Goal: Register for event/course

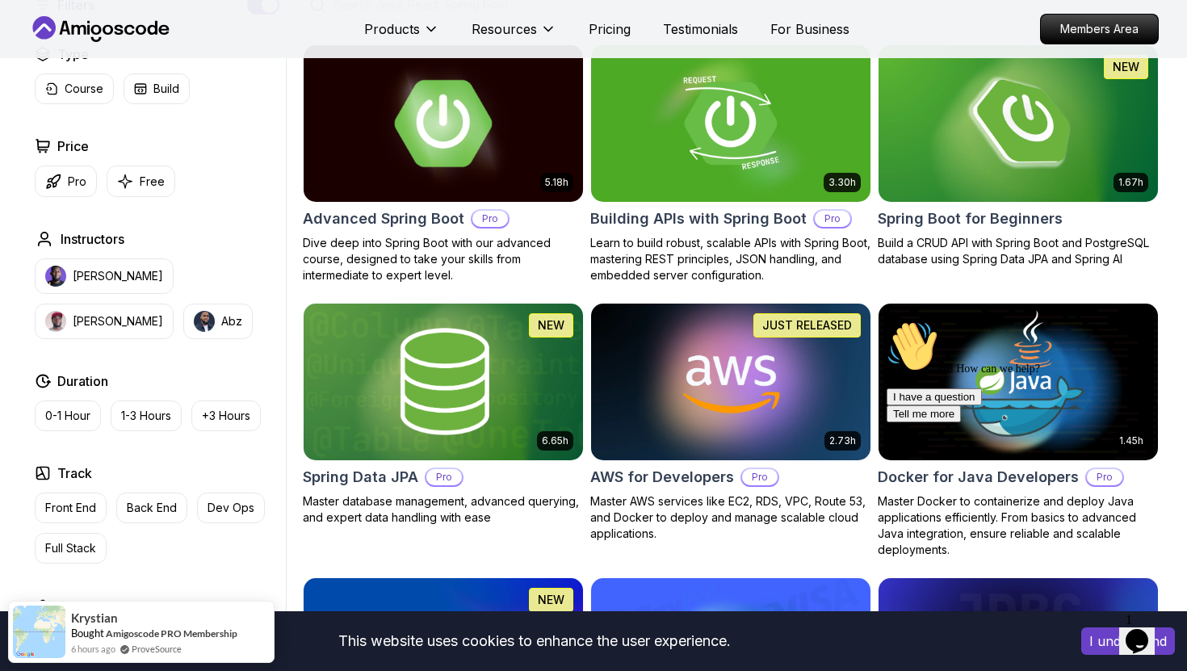
scroll to position [434, 0]
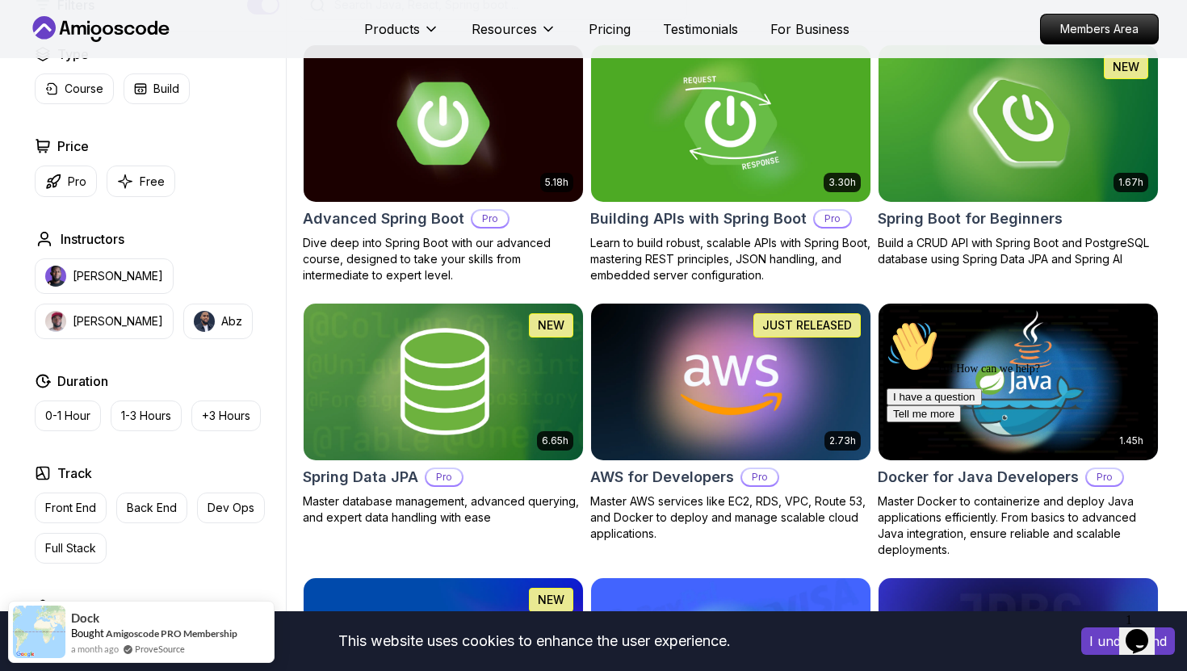
scroll to position [438, 0]
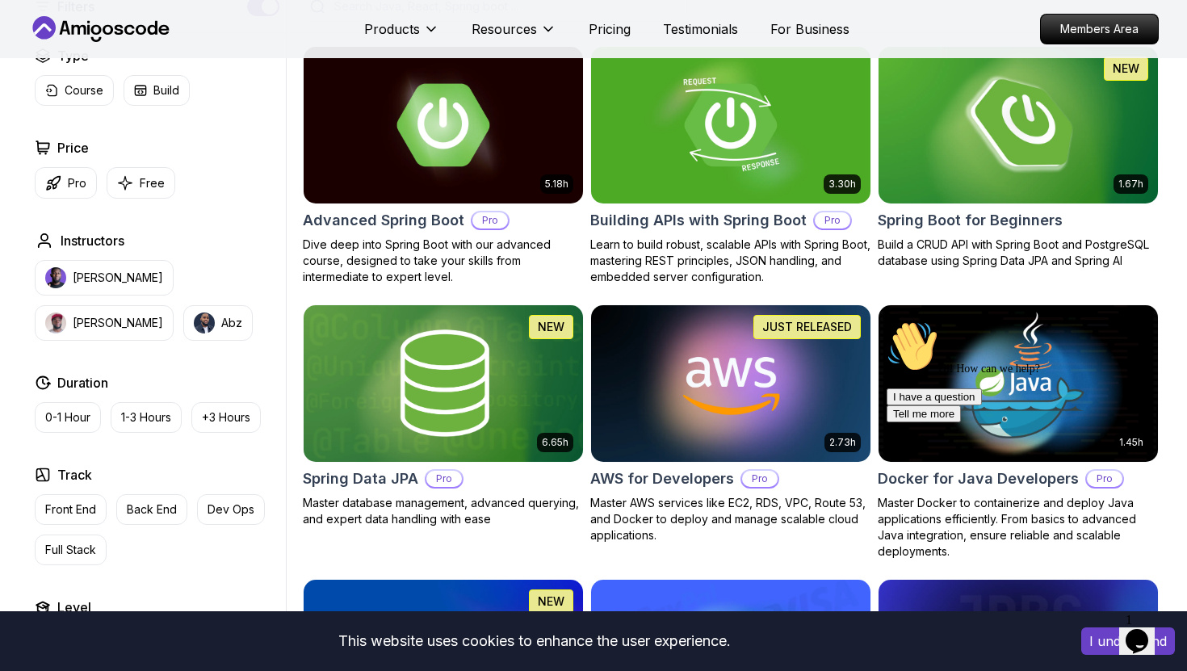
click at [989, 164] on img at bounding box center [1017, 125] width 293 height 164
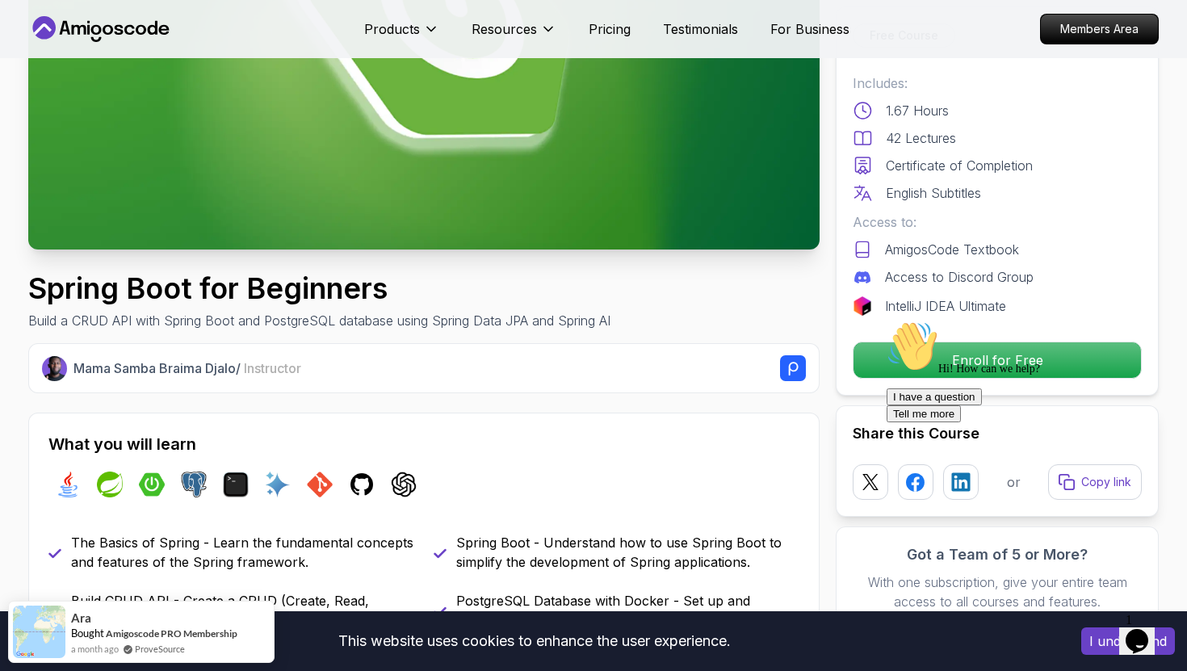
scroll to position [298, 0]
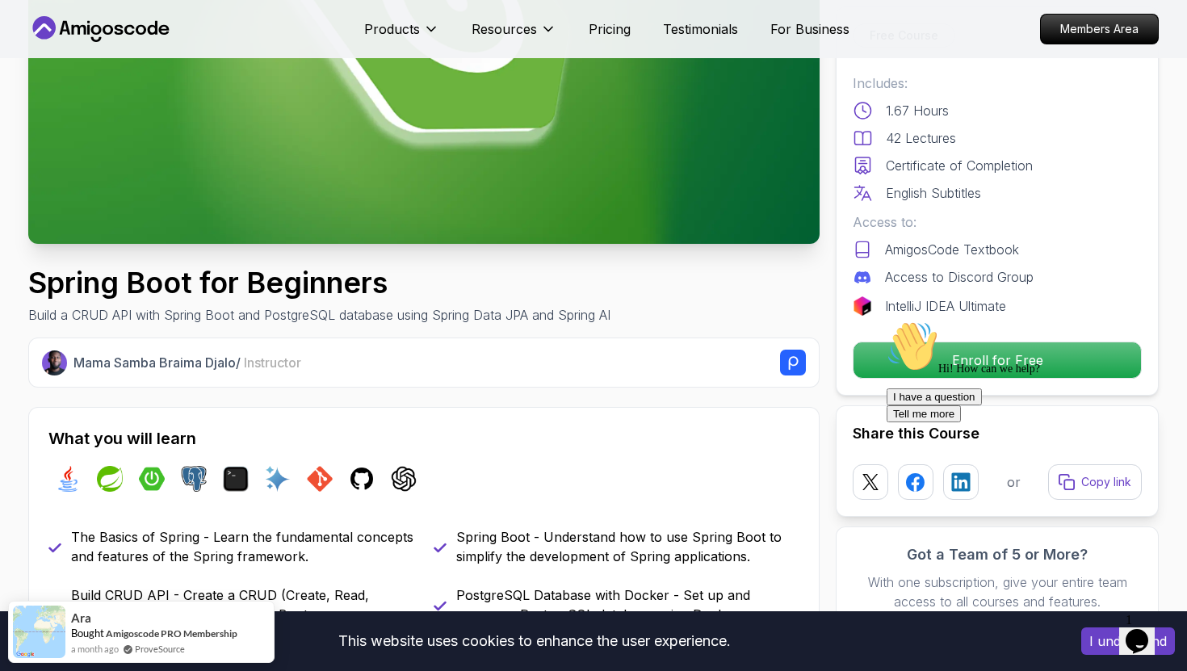
click at [950, 349] on div "Hi! How can we help? I have a question Tell me more" at bounding box center [1032, 372] width 291 height 102
click at [948, 367] on div "Hi! How can we help? I have a question Tell me more" at bounding box center [1032, 372] width 291 height 102
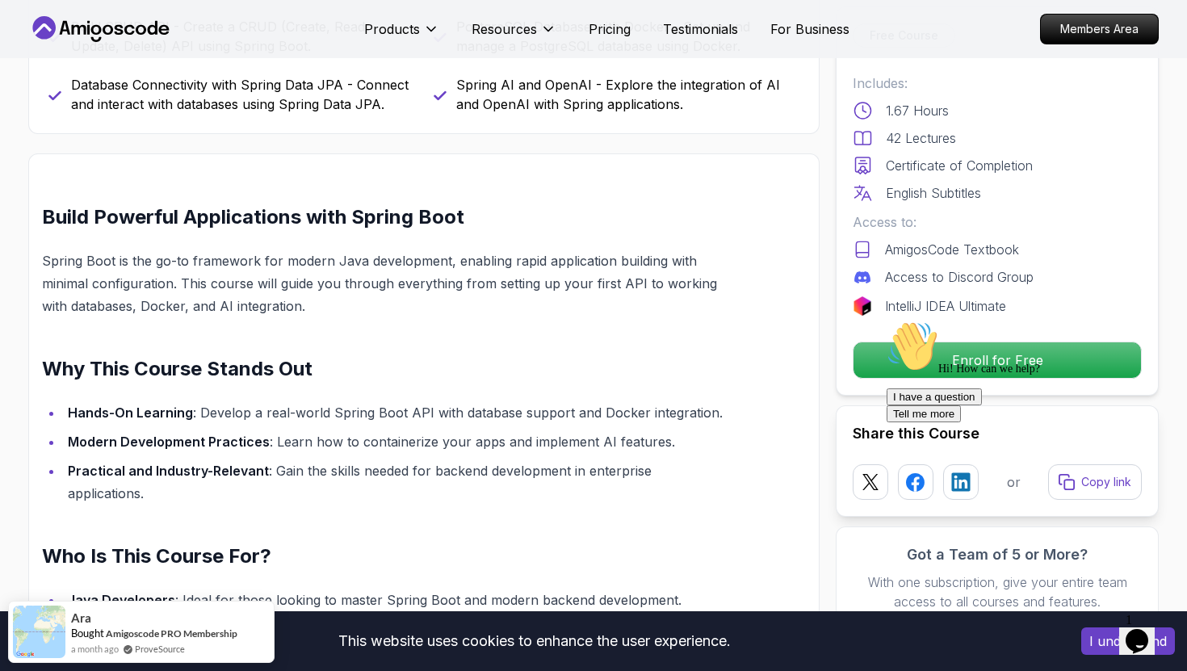
scroll to position [0, 0]
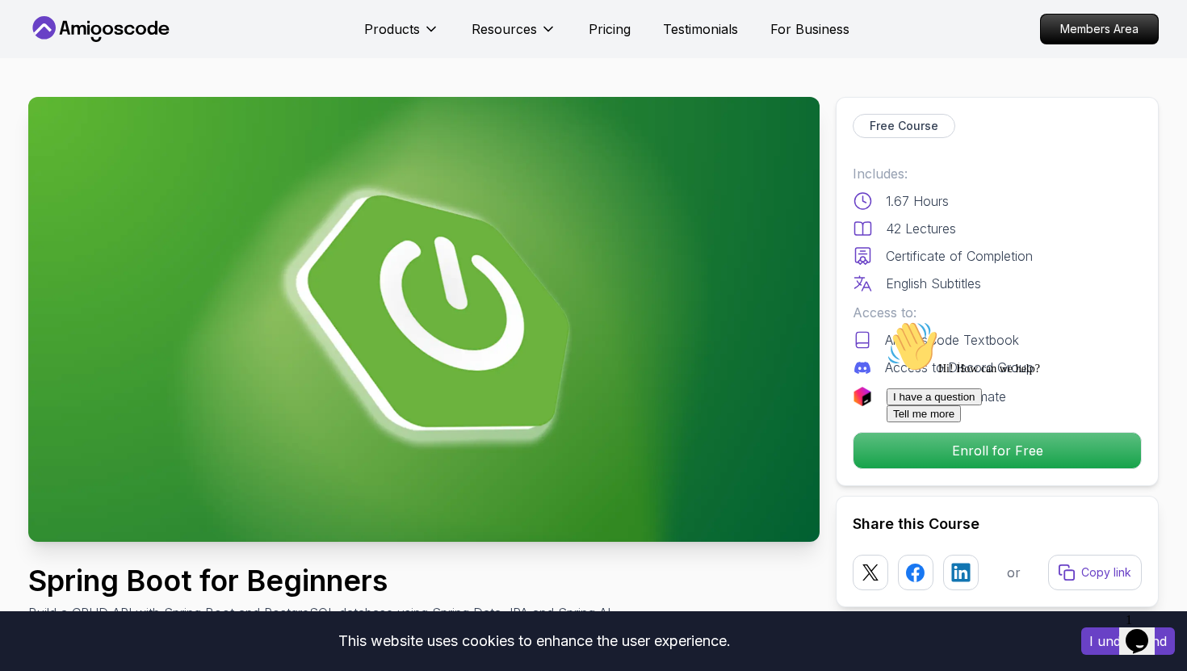
click at [887, 321] on icon "Chat attention grabber" at bounding box center [887, 321] width 0 height 0
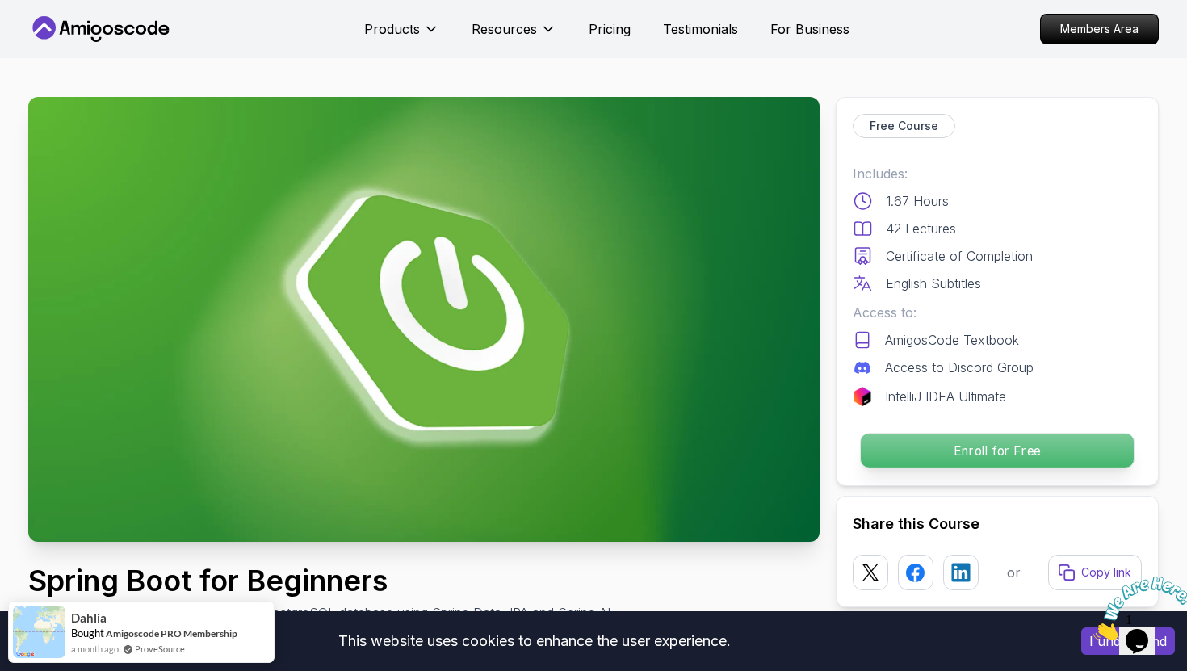
click at [1025, 445] on p "Enroll for Free" at bounding box center [997, 451] width 273 height 34
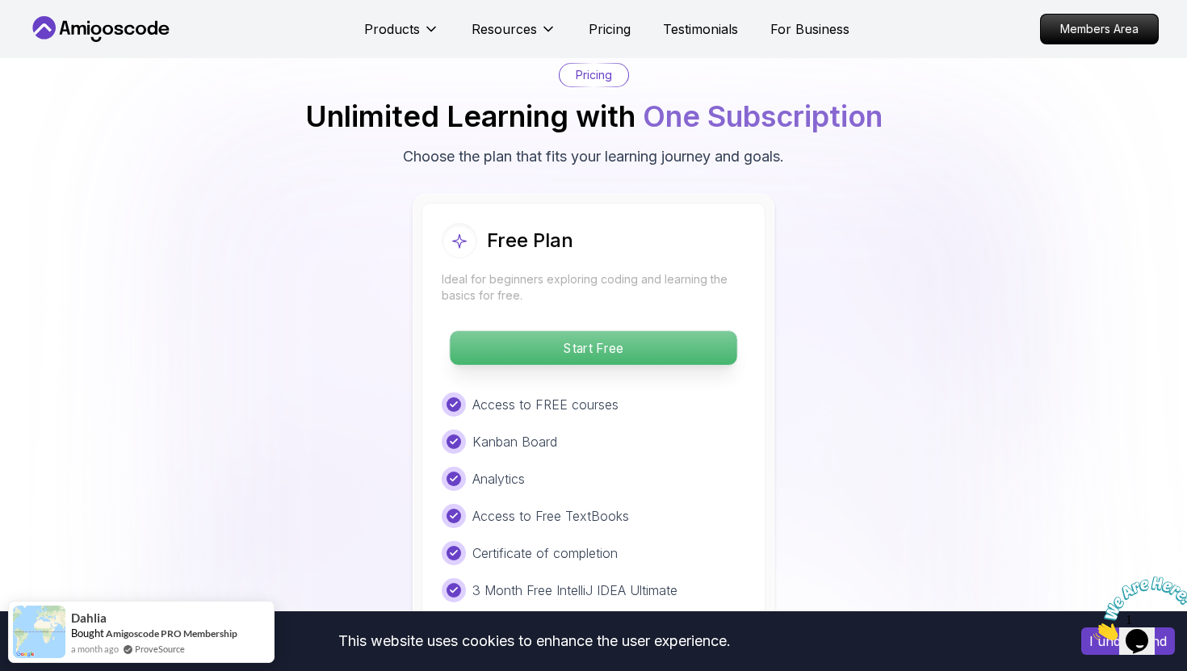
scroll to position [3232, 0]
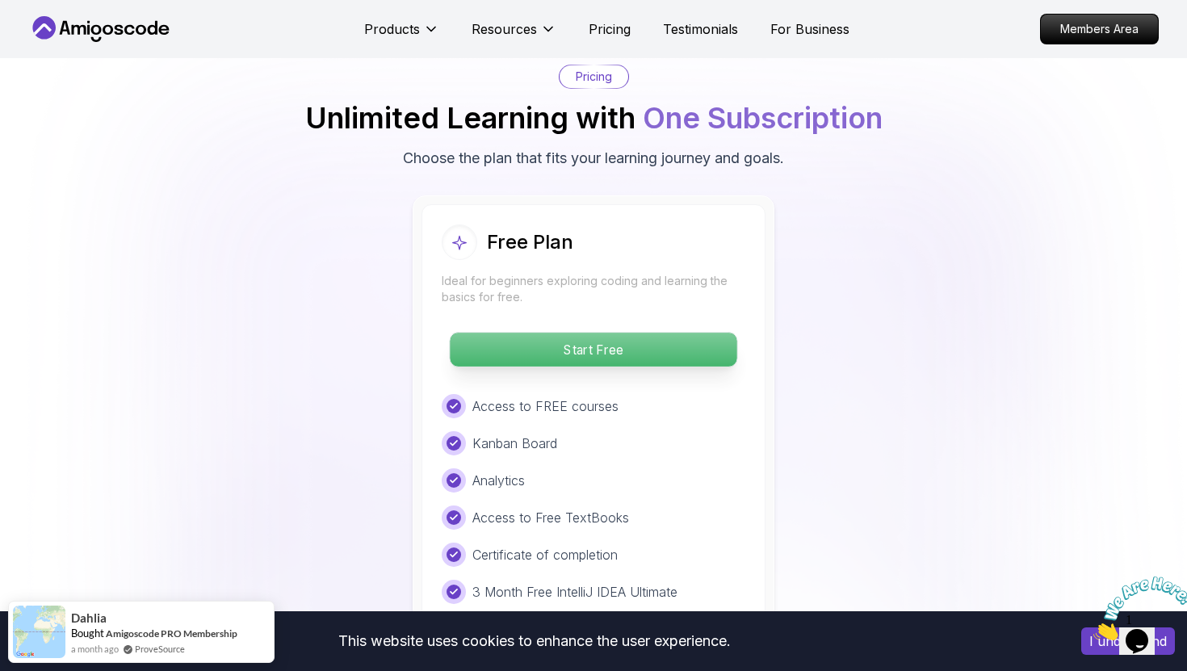
click at [595, 333] on p "Start Free" at bounding box center [593, 350] width 287 height 34
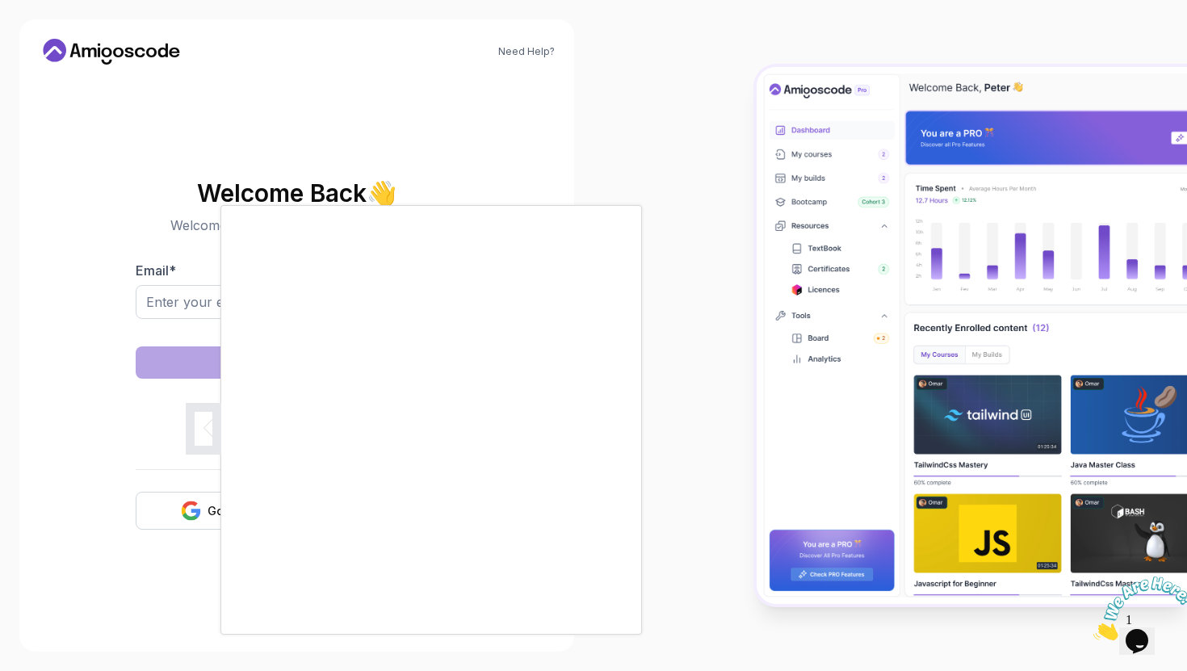
click at [213, 511] on div at bounding box center [593, 335] width 1187 height 671
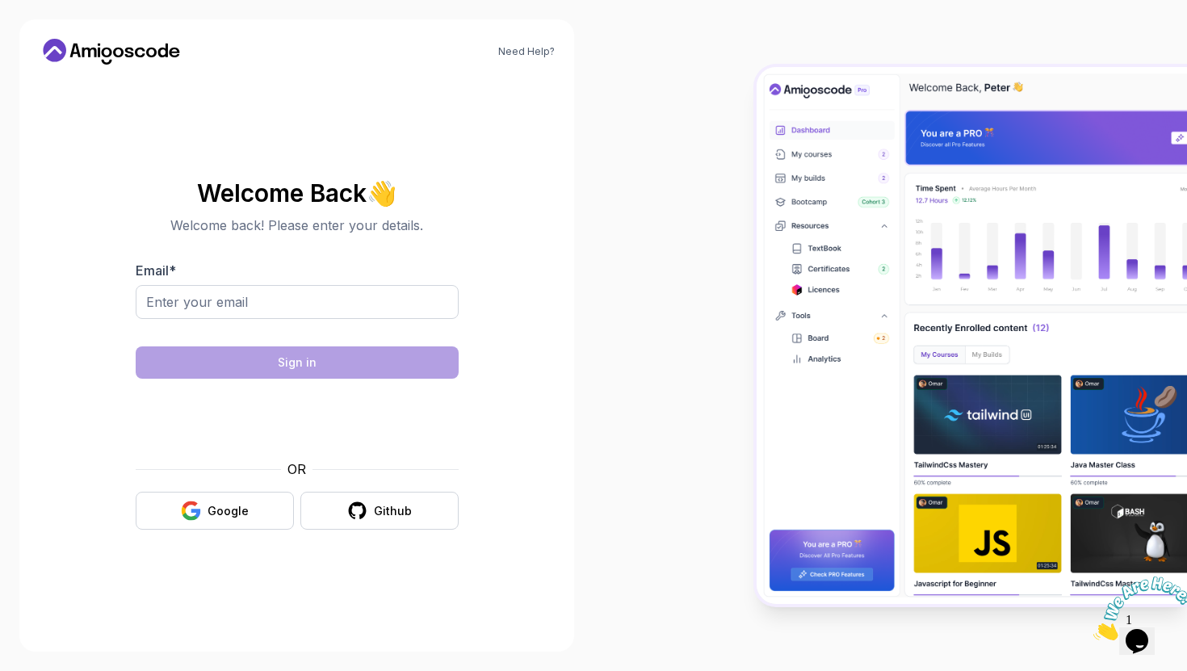
click at [213, 511] on div "Google" at bounding box center [228, 511] width 41 height 16
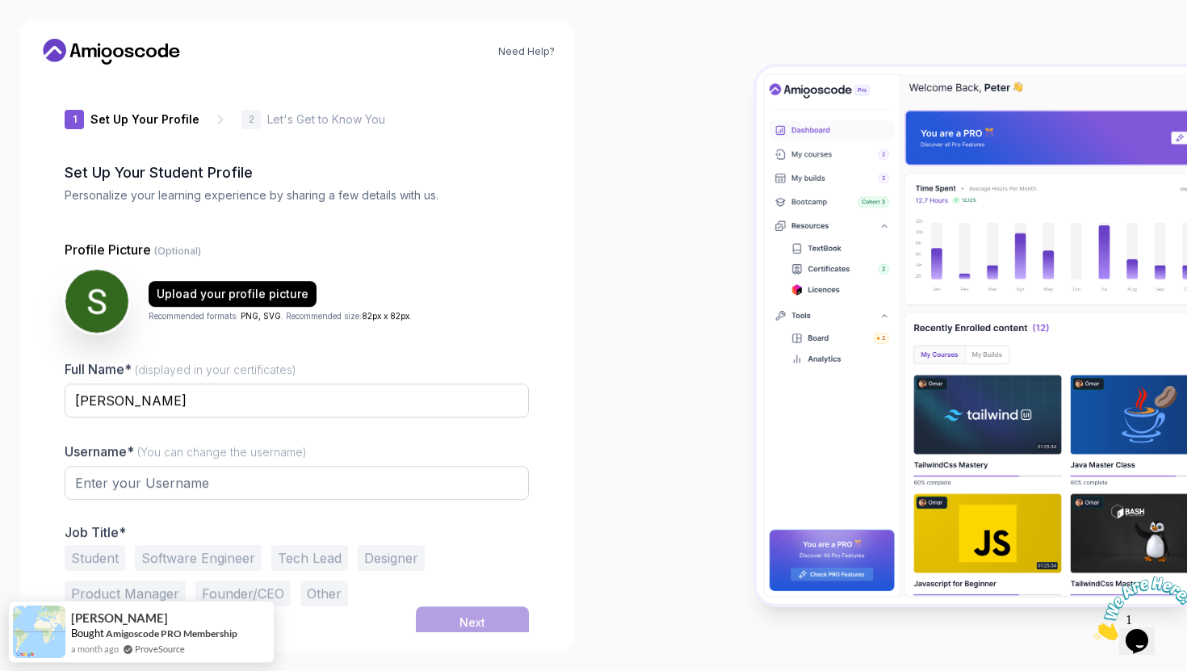
type input "charminglion8337b"
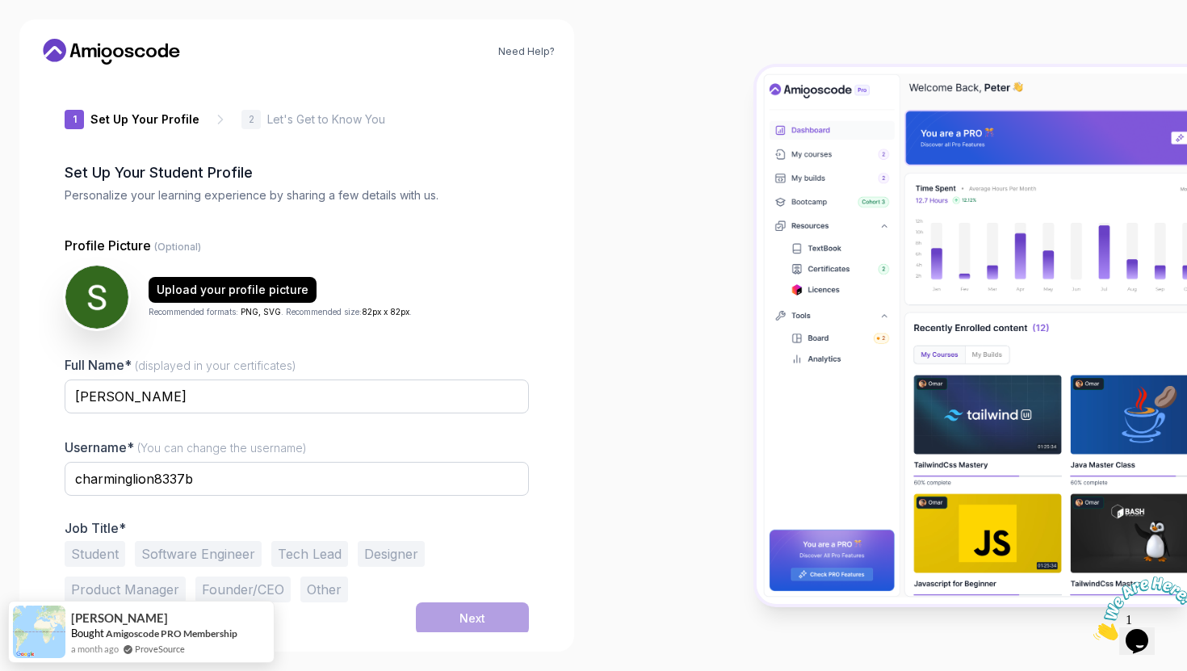
scroll to position [2, 0]
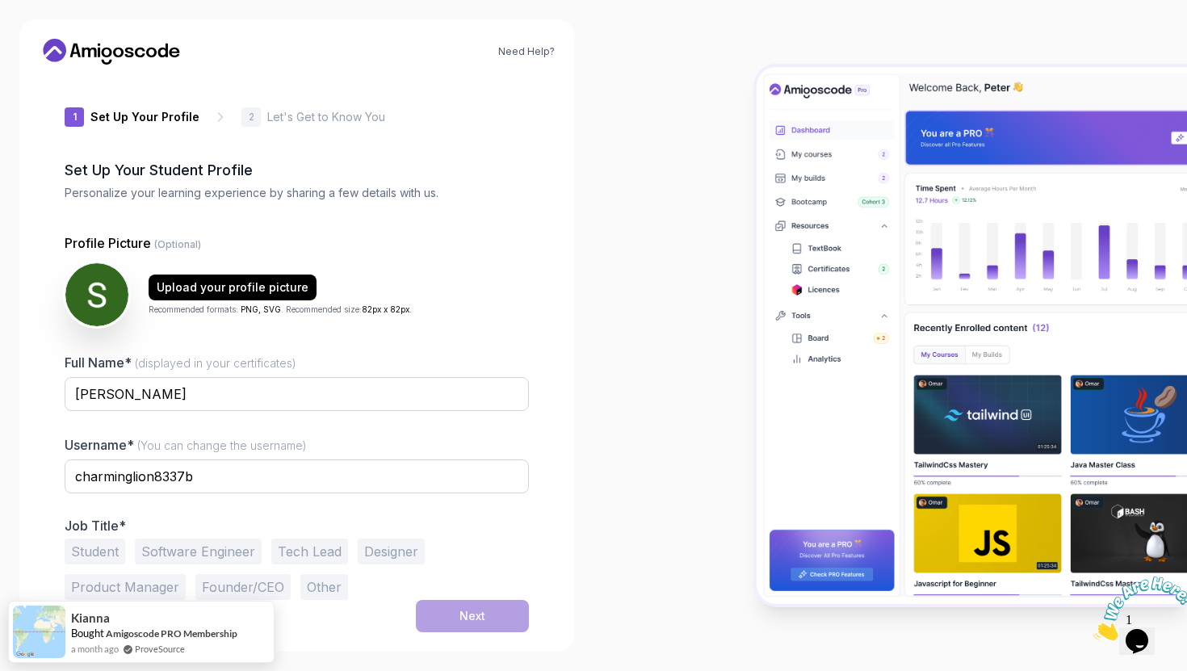
click at [86, 553] on button "Student" at bounding box center [95, 552] width 61 height 26
click at [454, 614] on button "Next" at bounding box center [472, 616] width 113 height 32
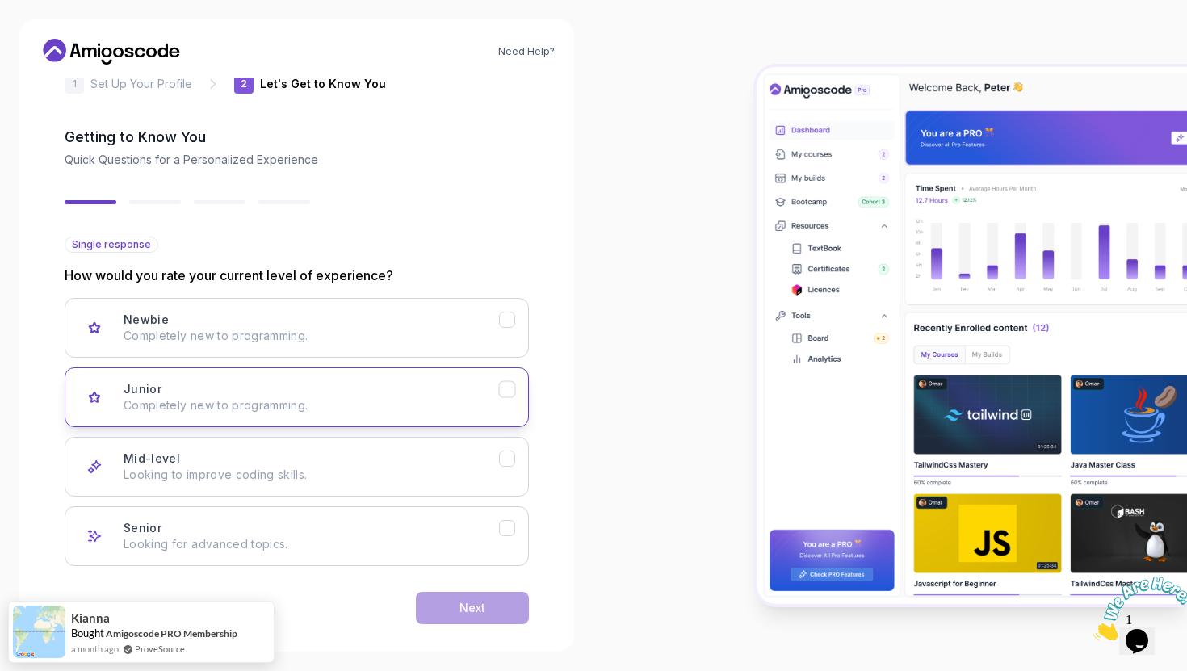
scroll to position [53, 0]
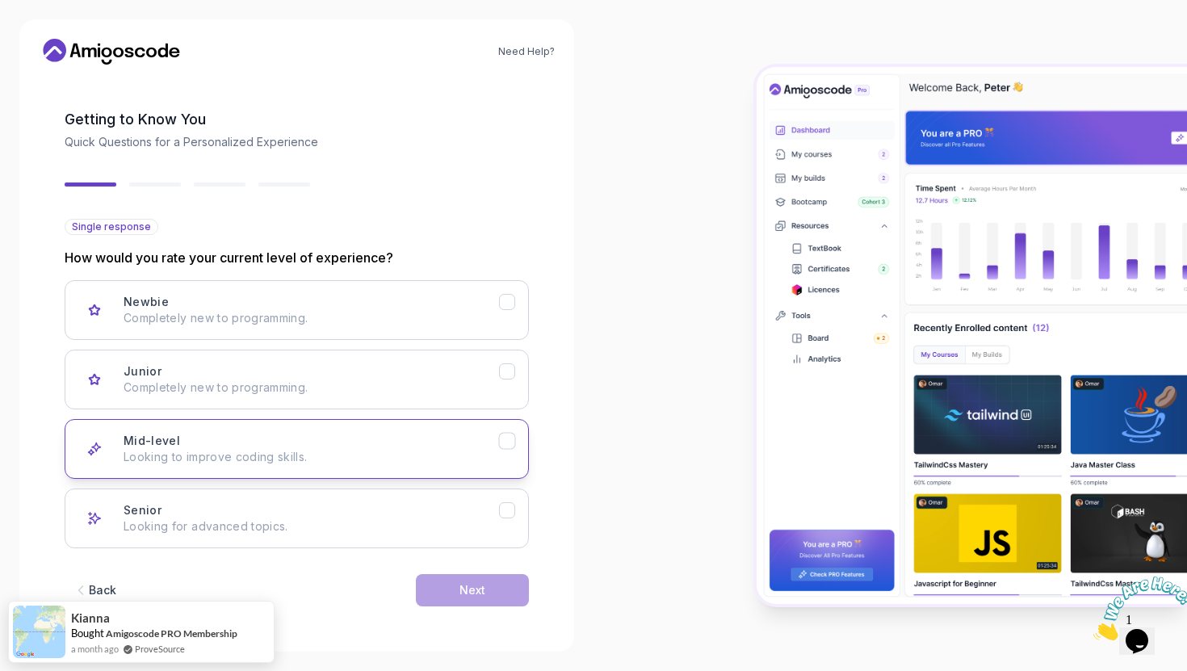
click at [511, 443] on icon "Mid-level" at bounding box center [507, 441] width 15 height 15
click at [503, 596] on button "Next" at bounding box center [472, 590] width 113 height 32
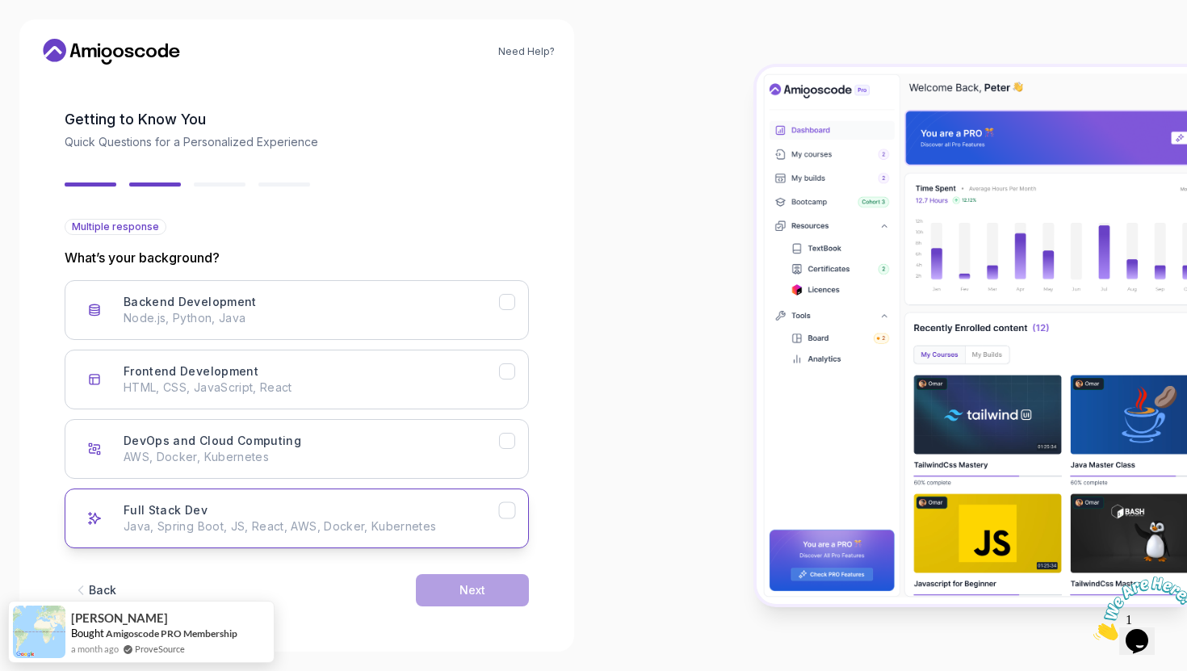
click at [516, 510] on button "Full Stack Dev Java, Spring Boot, JS, React, AWS, Docker, Kubernetes" at bounding box center [297, 519] width 464 height 60
click at [471, 594] on div "Next" at bounding box center [472, 590] width 26 height 16
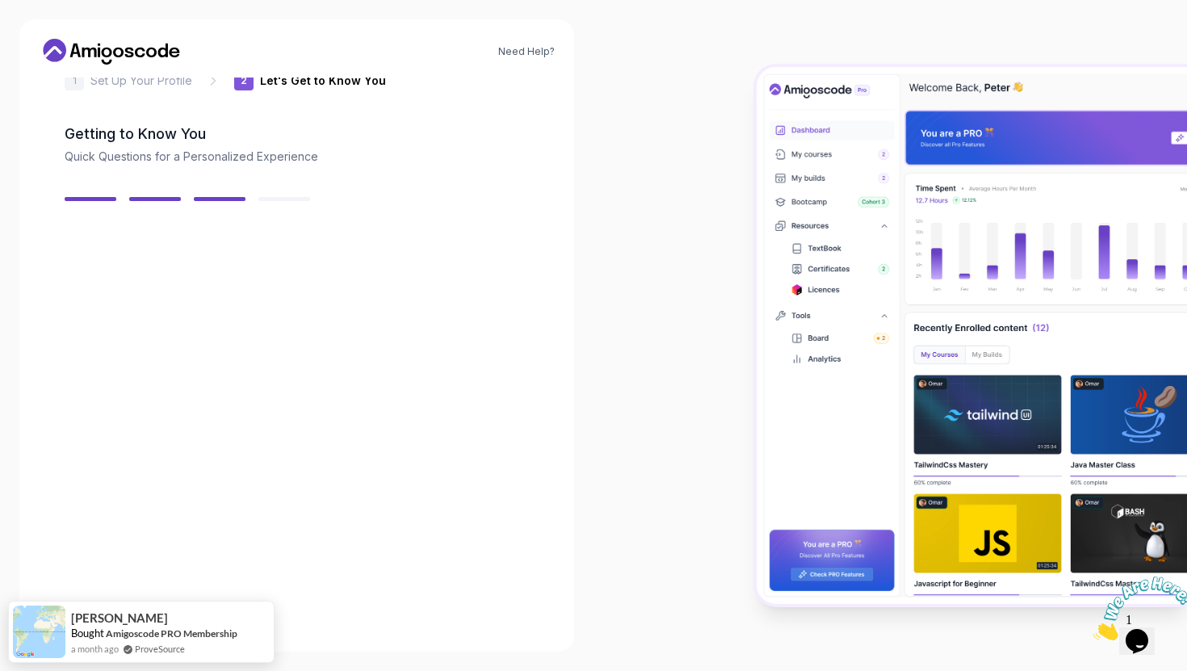
scroll to position [34, 0]
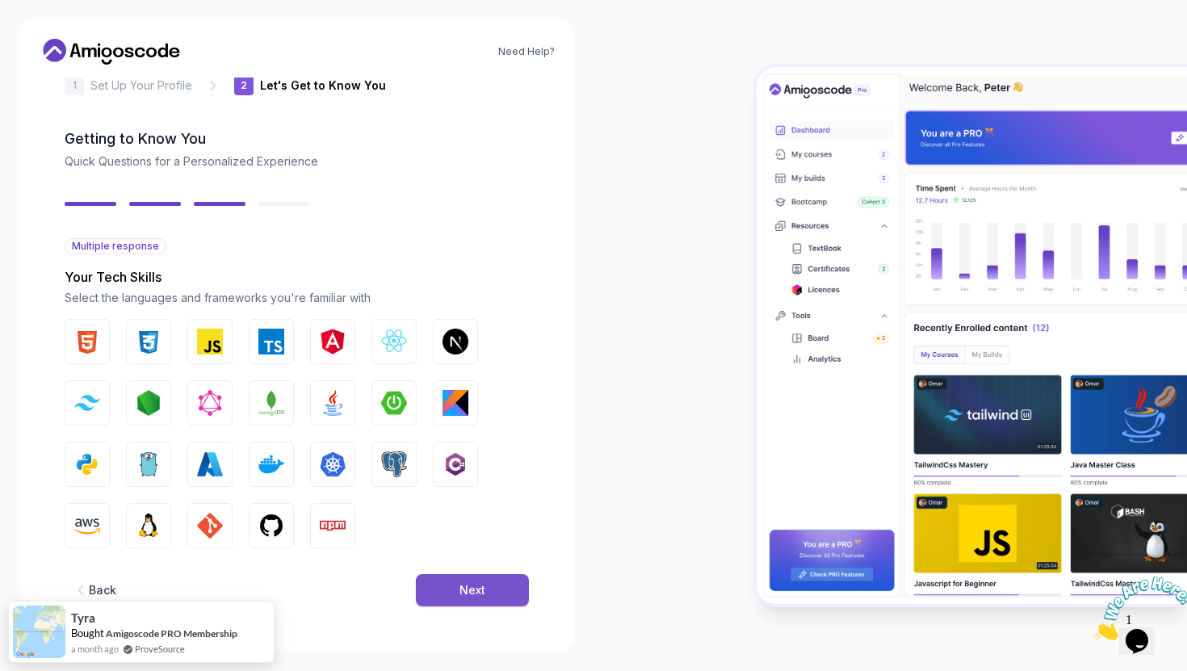
click at [459, 589] on div "Next" at bounding box center [472, 590] width 26 height 16
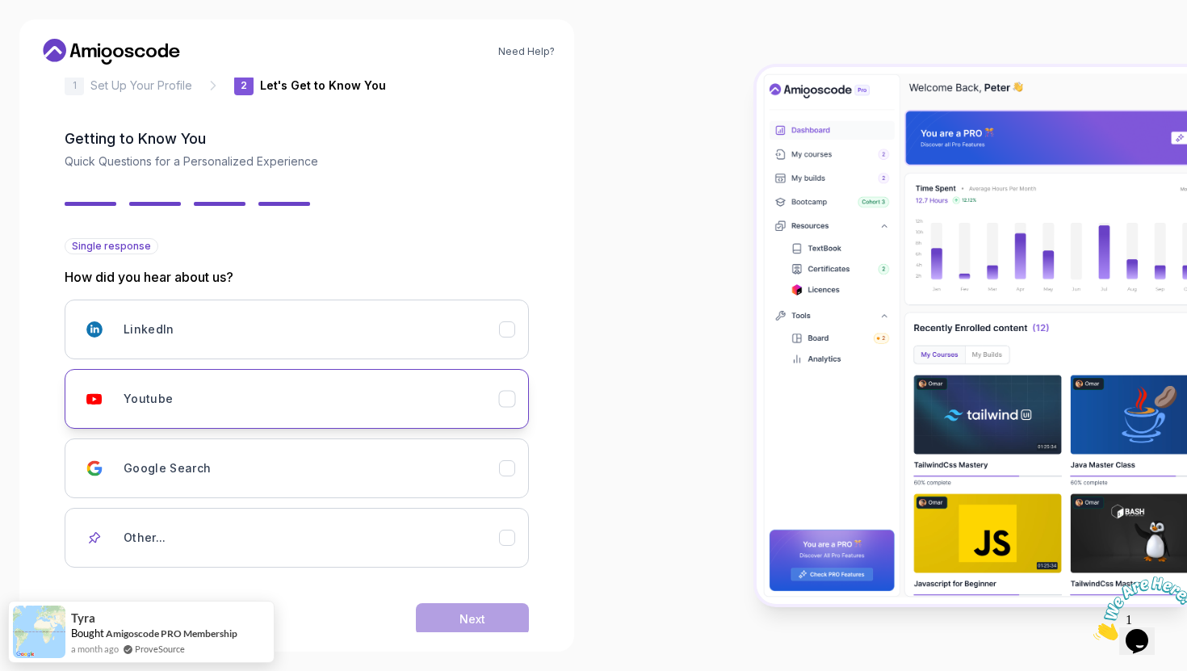
click at [459, 401] on div "Youtube" at bounding box center [311, 399] width 375 height 32
click at [487, 623] on button "Next" at bounding box center [472, 619] width 113 height 32
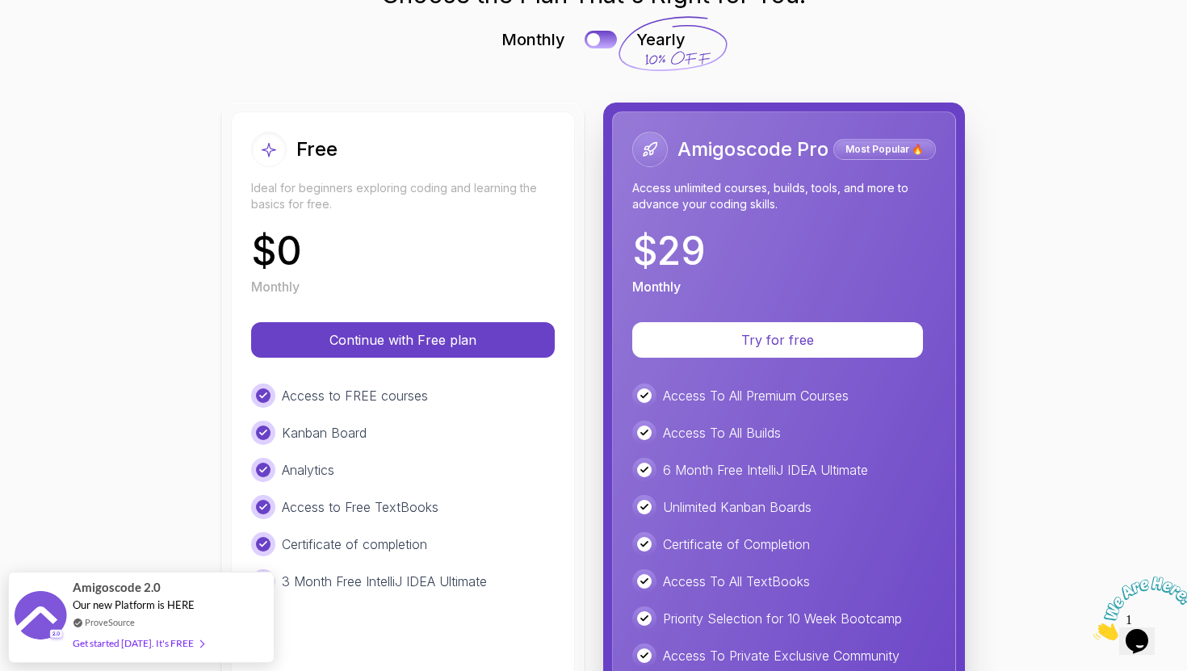
scroll to position [90, 0]
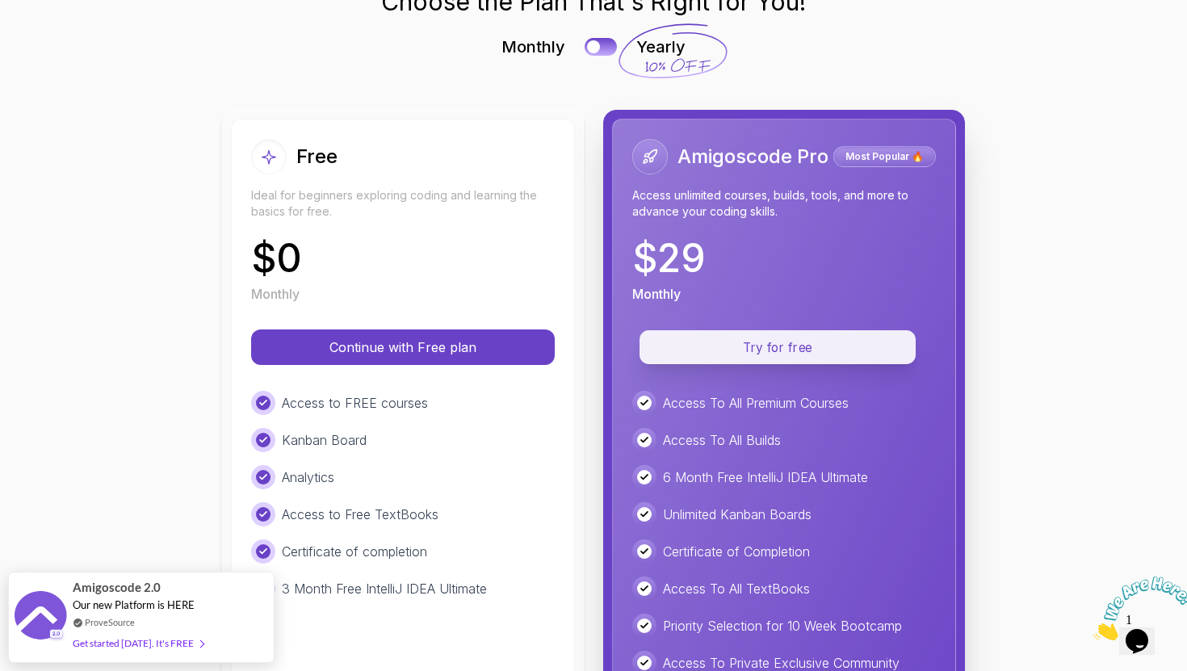
click at [766, 342] on p "Try for free" at bounding box center [777, 347] width 239 height 19
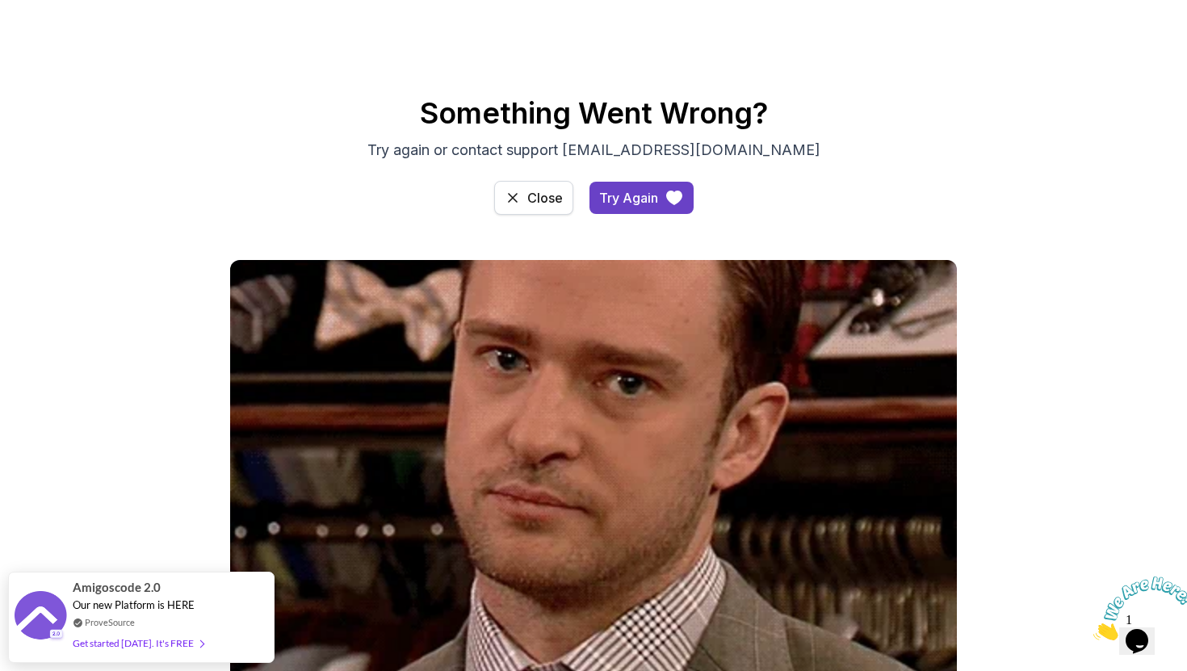
click at [523, 197] on button "Close" at bounding box center [533, 198] width 79 height 34
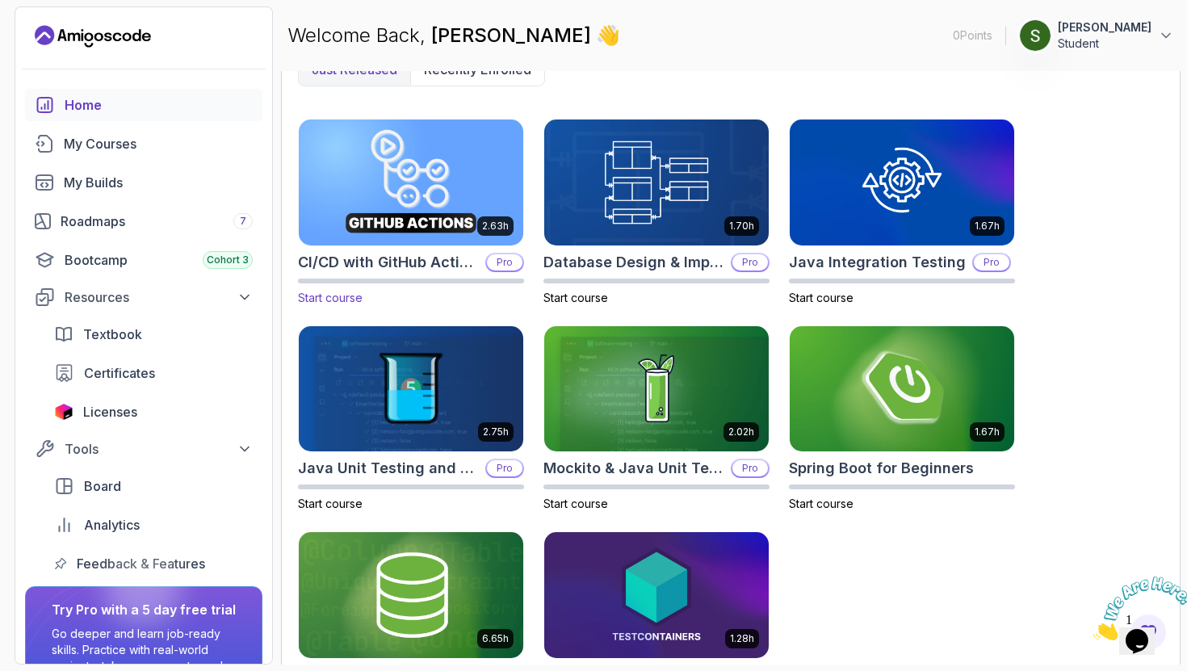
scroll to position [525, 0]
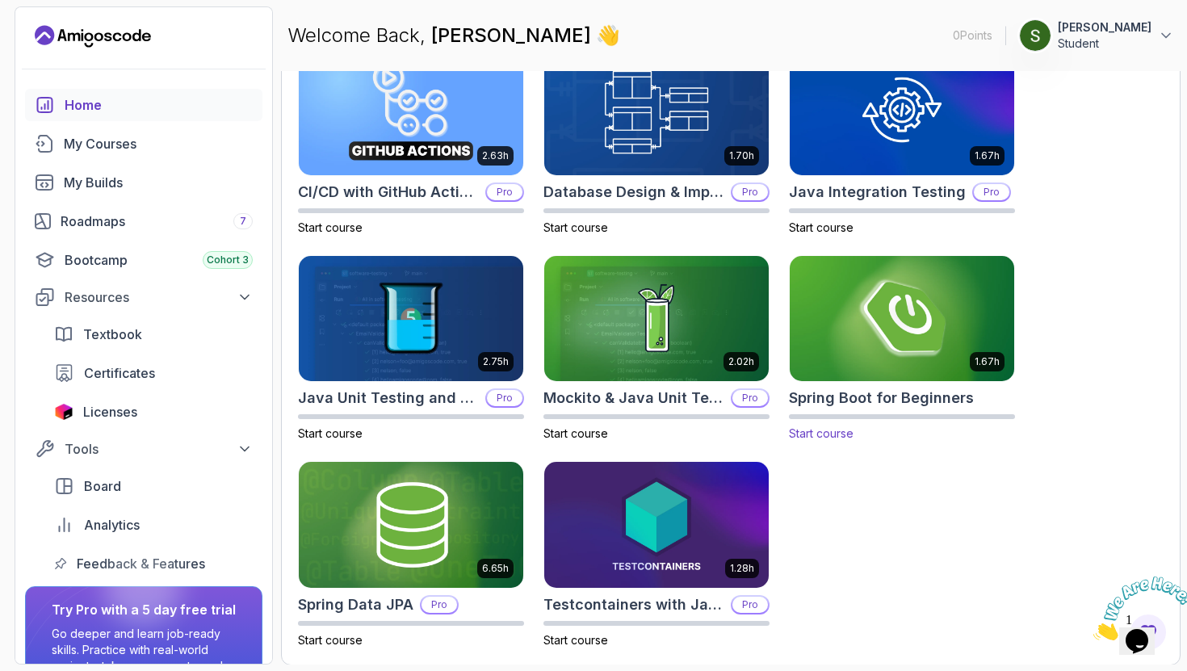
click at [870, 350] on img at bounding box center [902, 319] width 236 height 132
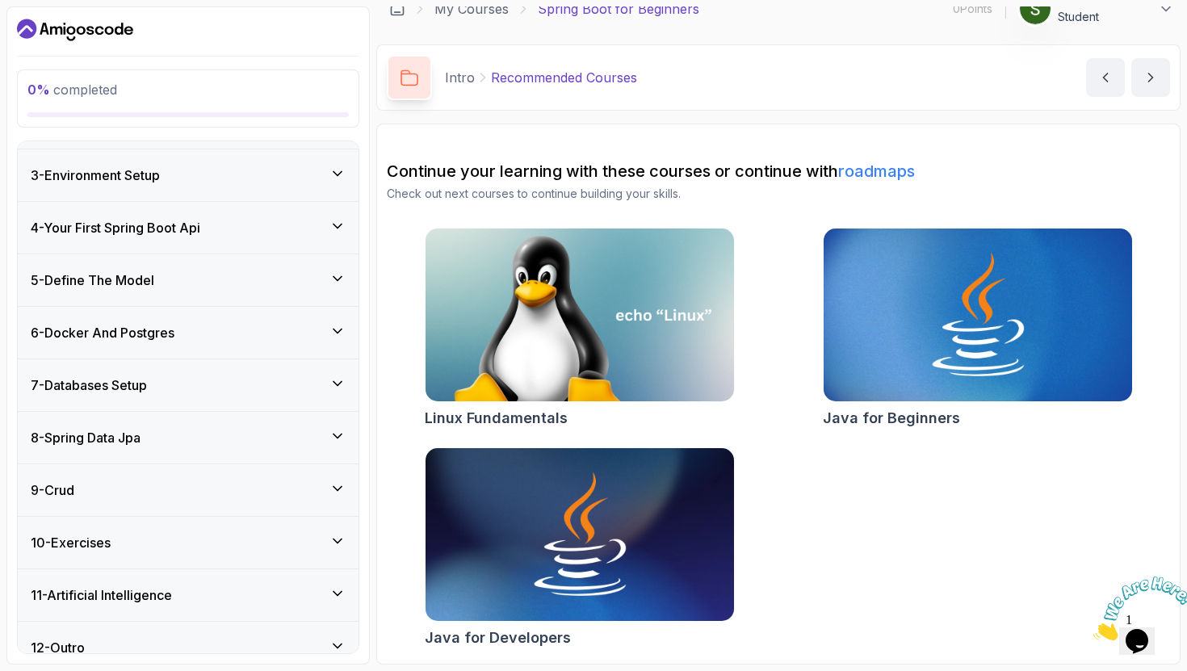
scroll to position [252, 0]
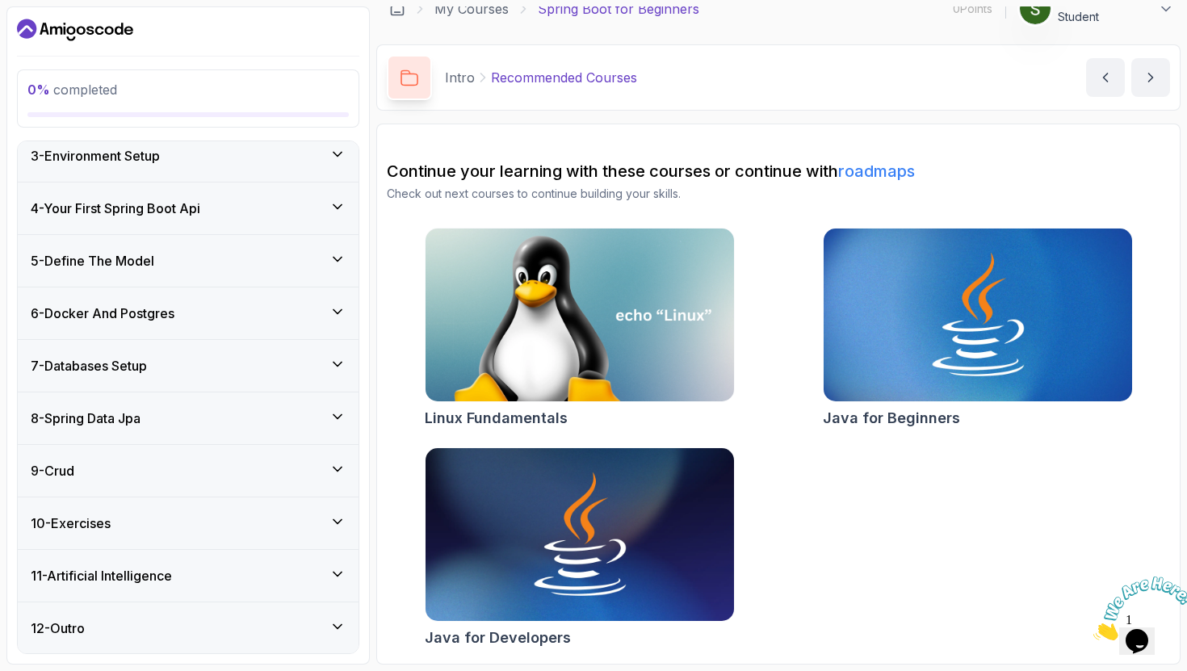
click at [329, 253] on div "5 - Define The Model" at bounding box center [188, 260] width 315 height 19
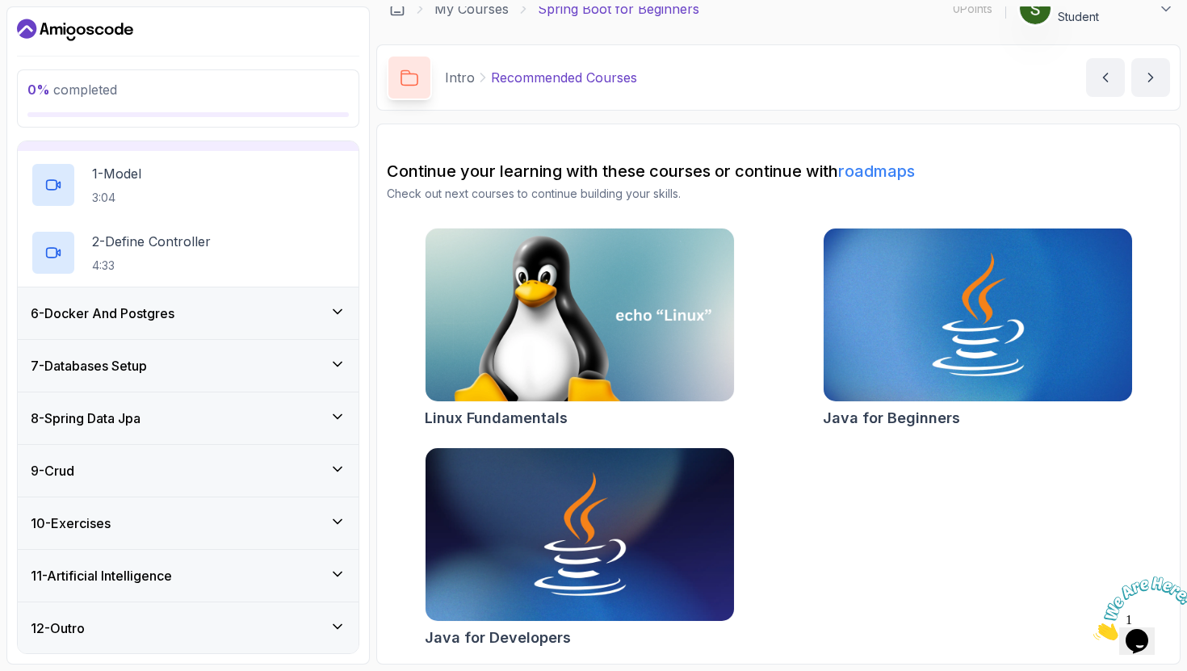
click at [313, 325] on div "6 - Docker And Postgres" at bounding box center [188, 313] width 341 height 52
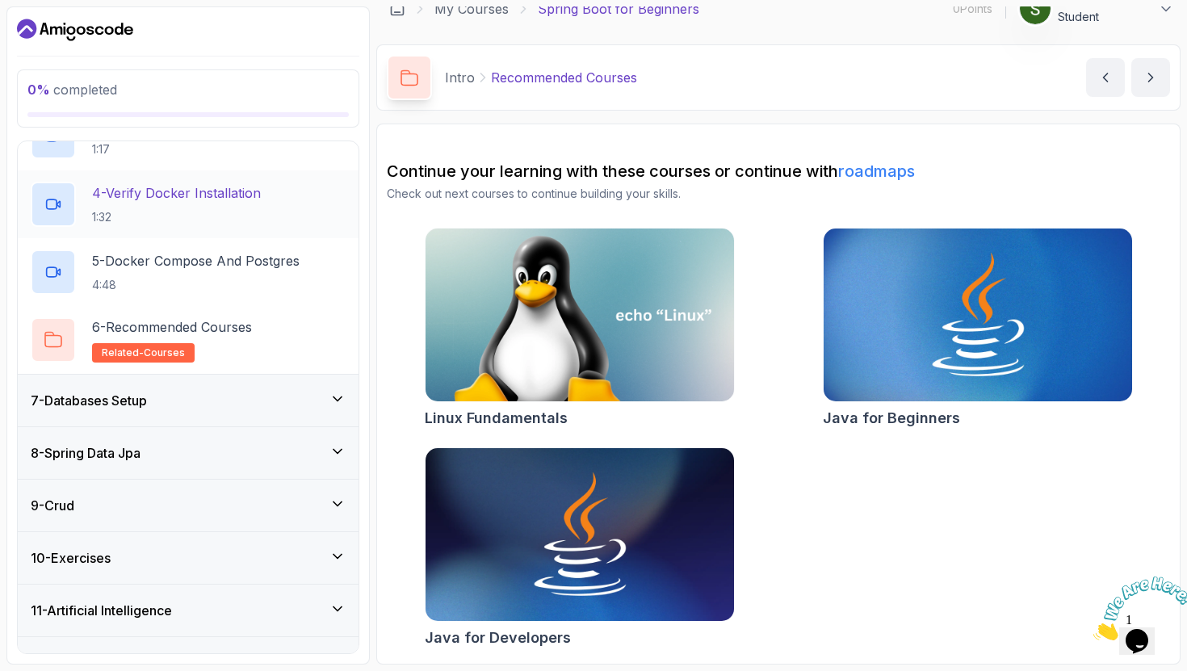
scroll to position [488, 0]
click at [214, 313] on div "6 - Recommended Courses related-courses" at bounding box center [188, 341] width 341 height 68
click at [215, 338] on h2 "6 - Recommended Courses related-courses" at bounding box center [172, 340] width 160 height 45
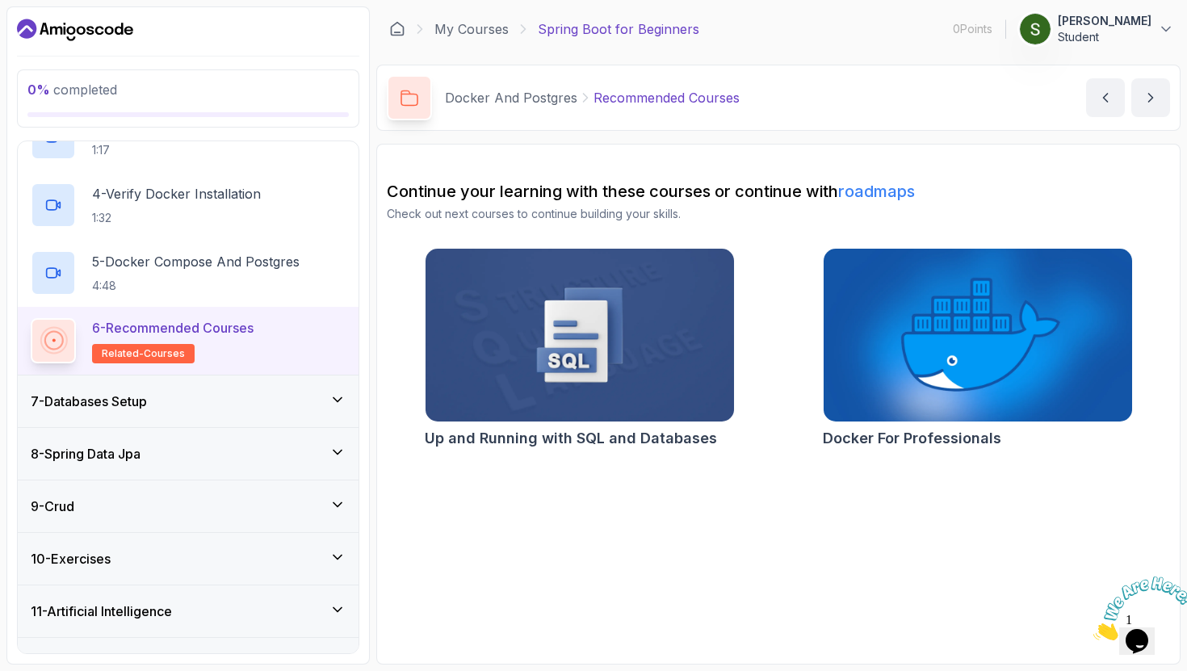
click at [211, 412] on div "7 - Databases Setup" at bounding box center [188, 401] width 341 height 52
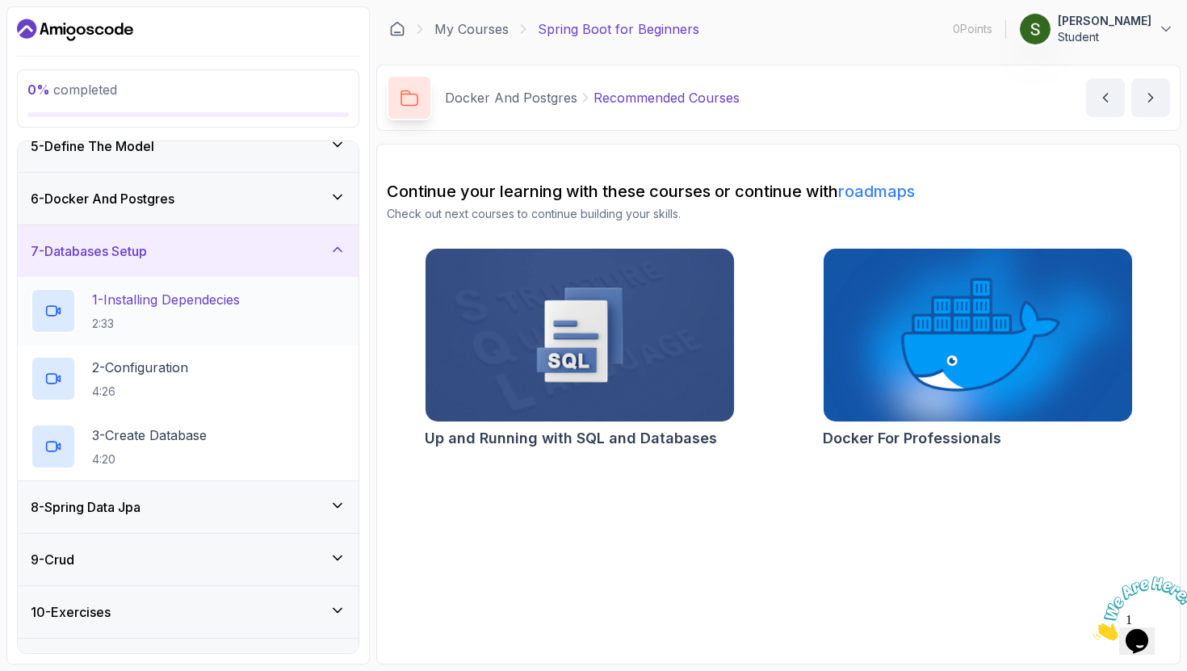
scroll to position [320, 0]
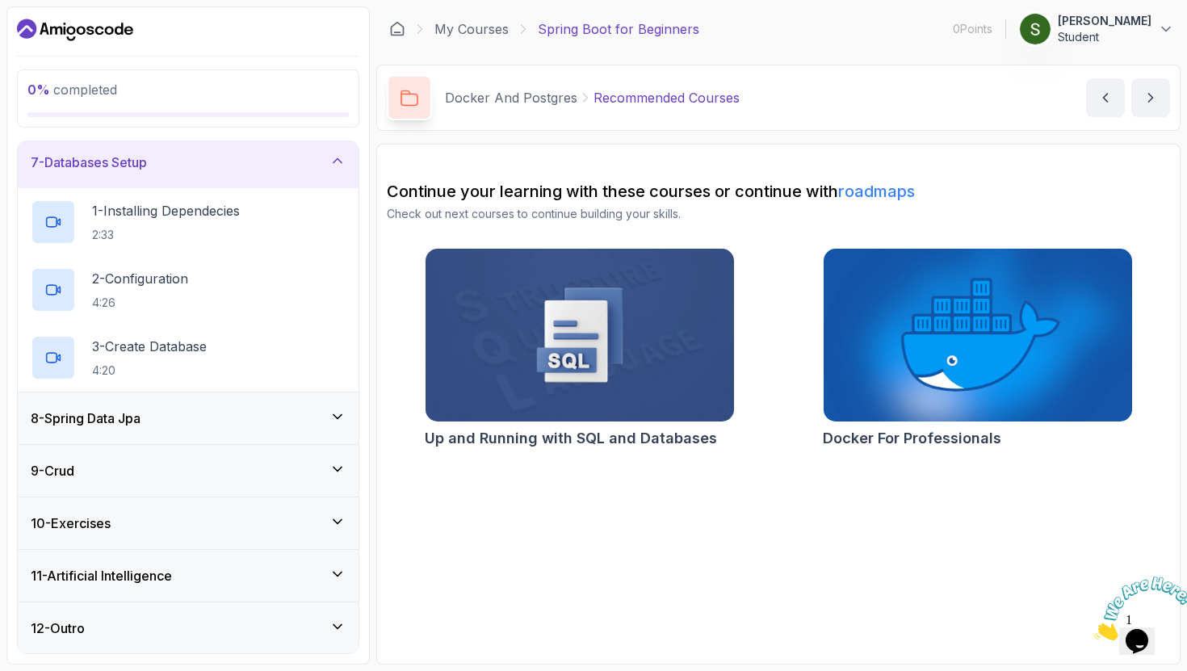
click at [205, 422] on div "8 - Spring Data Jpa" at bounding box center [188, 418] width 315 height 19
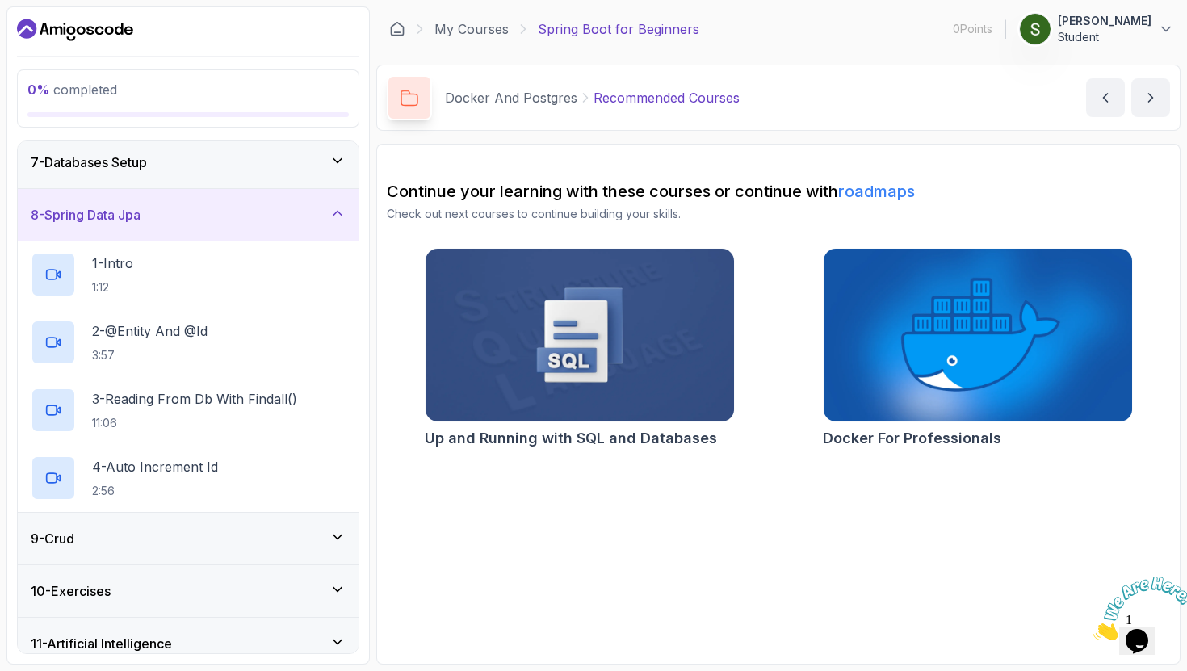
click at [334, 543] on icon at bounding box center [337, 537] width 16 height 16
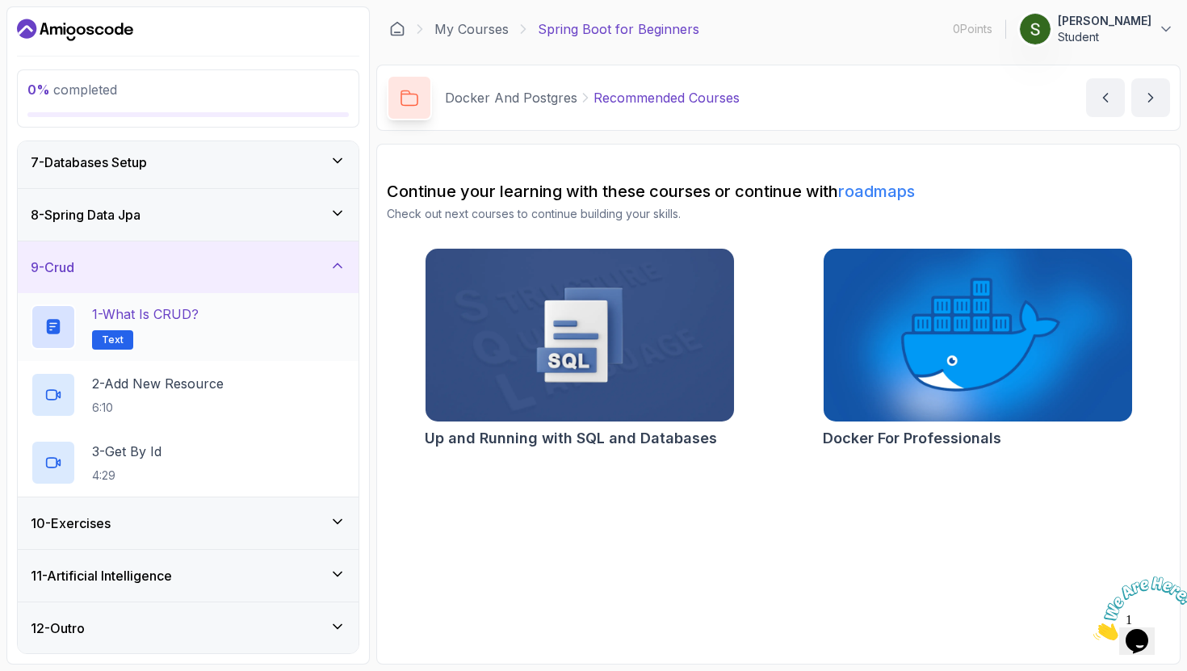
scroll to position [0, 0]
